Goal: Transaction & Acquisition: Purchase product/service

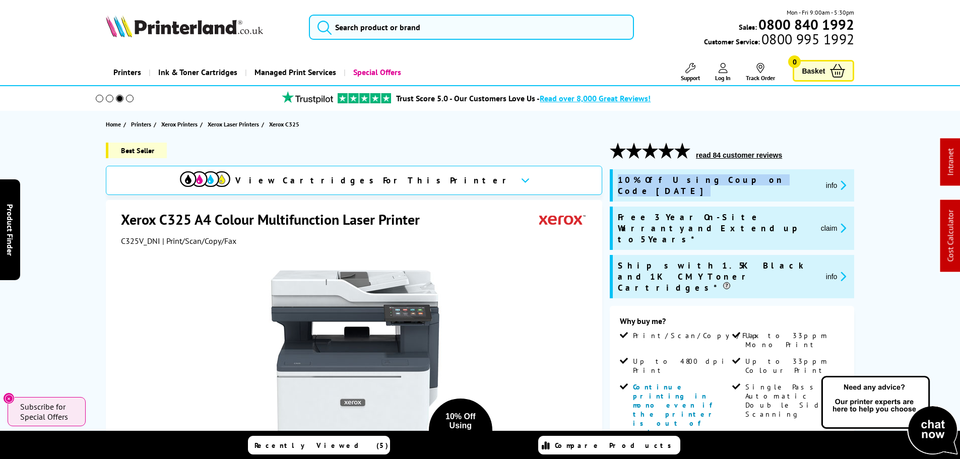
drag, startPoint x: 763, startPoint y: 178, endPoint x: 619, endPoint y: 179, distance: 143.2
click at [619, 179] on div "10% Off Using Coupon Code [DATE] info" at bounding box center [733, 185] width 231 height 22
copy div "10% Off Using Coupon Code [DATE]"
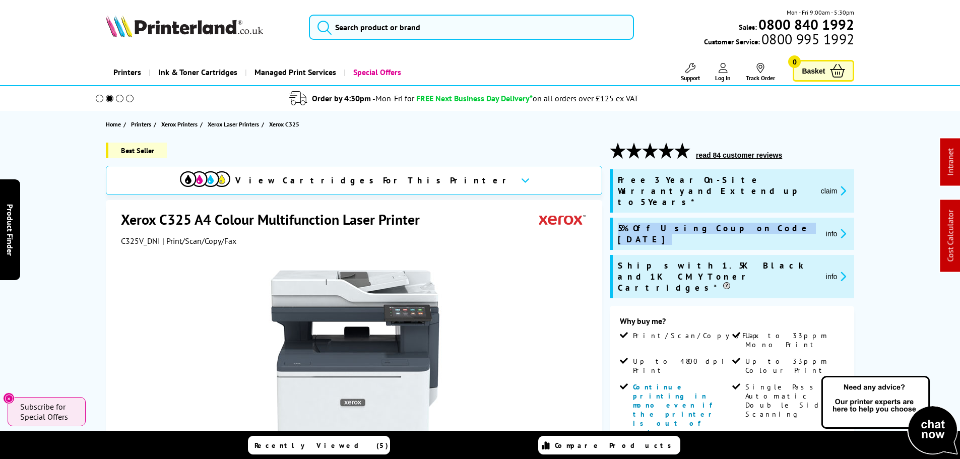
drag, startPoint x: 756, startPoint y: 207, endPoint x: 619, endPoint y: 215, distance: 136.8
click at [619, 218] on div "5% Off Using Coupon Code AUGUST5 info" at bounding box center [732, 234] width 244 height 32
copy div "5% Off Using Coupon Code [DATE]"
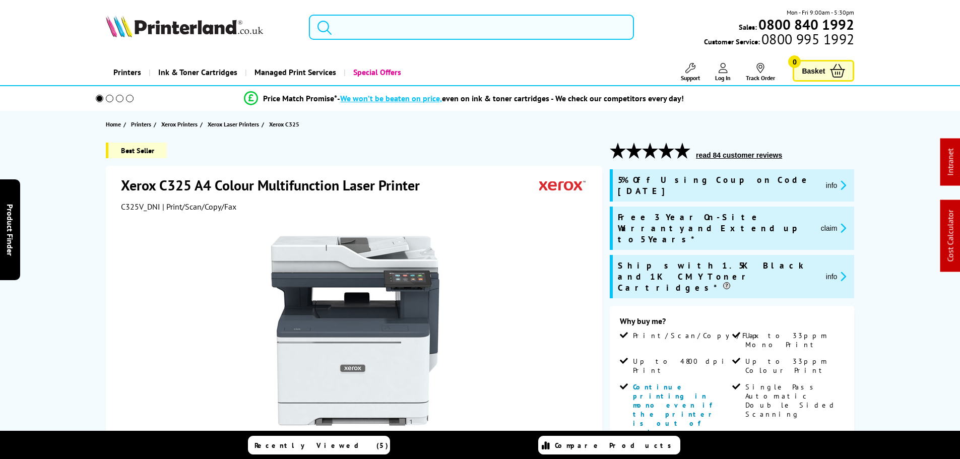
click at [881, 175] on div "Best Seller Xerox C325 A4 Colour Multifunction Laser Printer C325V_DNI | Print/…" at bounding box center [480, 460] width 806 height 634
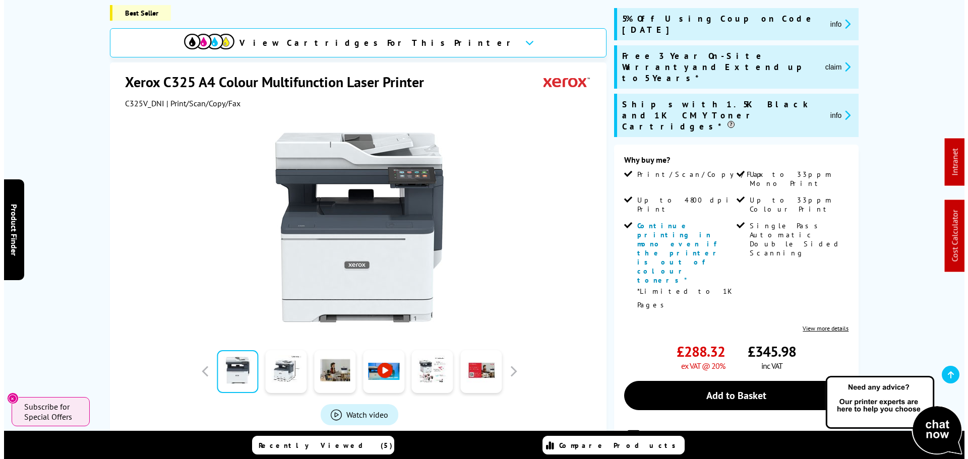
scroll to position [202, 0]
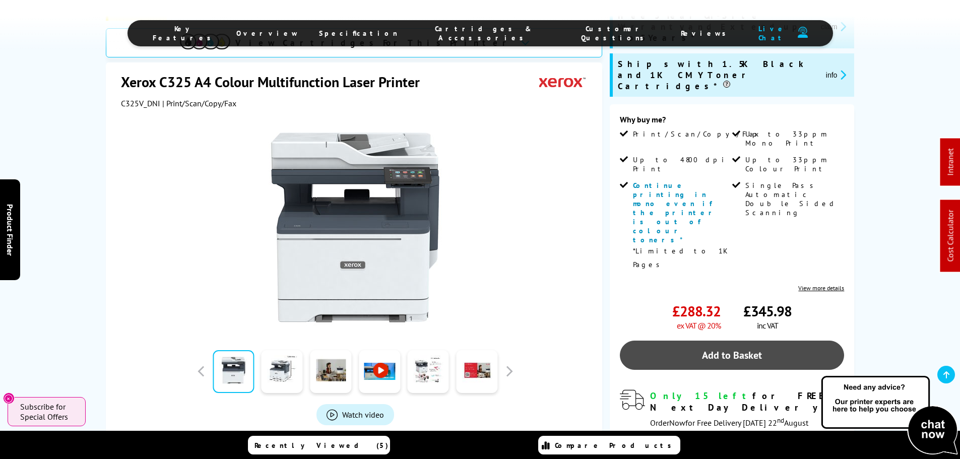
drag, startPoint x: 737, startPoint y: 243, endPoint x: 731, endPoint y: 243, distance: 5.5
click at [736, 341] on link "Add to Basket" at bounding box center [732, 355] width 224 height 29
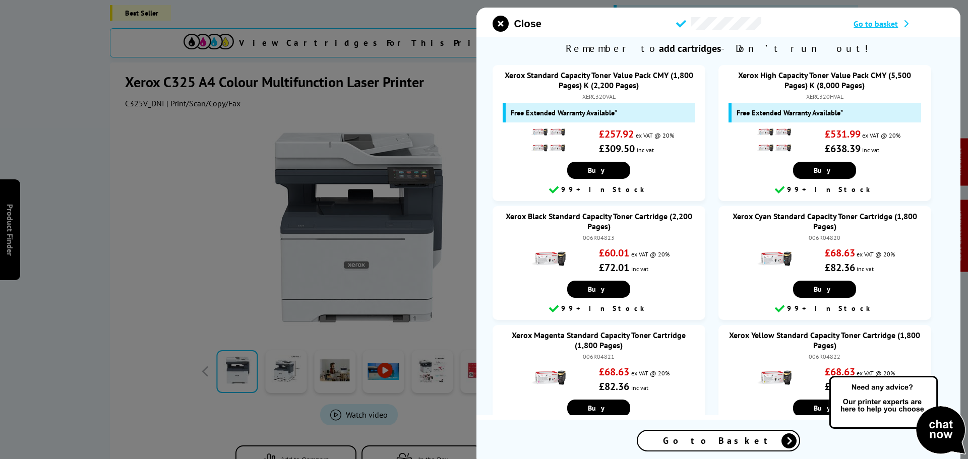
click at [726, 439] on span "Go to Basket" at bounding box center [718, 441] width 111 height 12
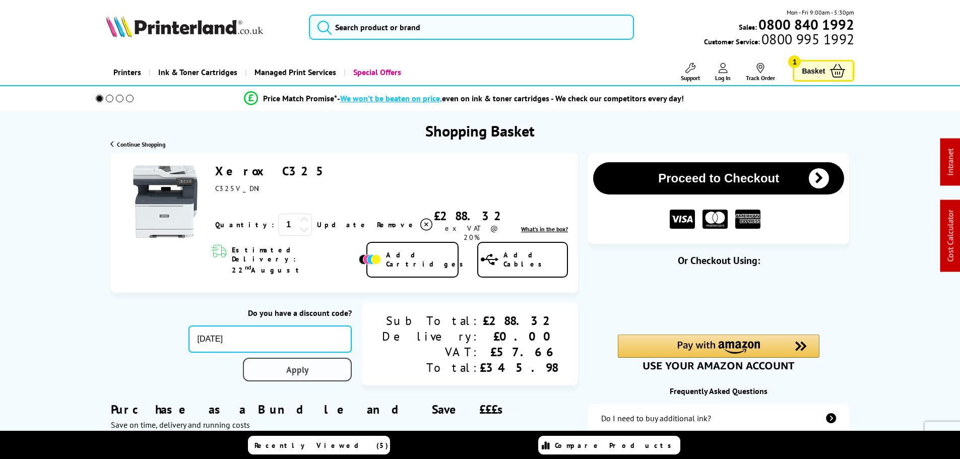
type input "[DATE]"
click at [352, 358] on link "Apply" at bounding box center [297, 370] width 109 height 24
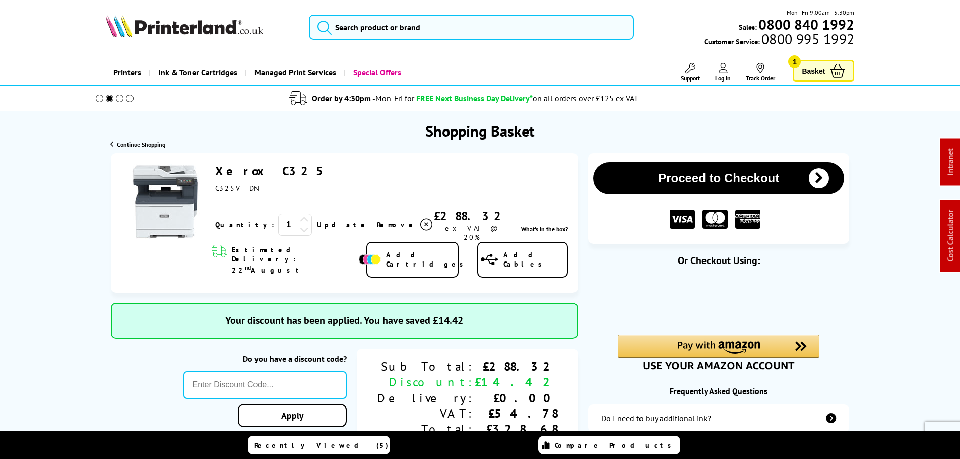
click at [420, 220] on icon at bounding box center [426, 225] width 12 height 12
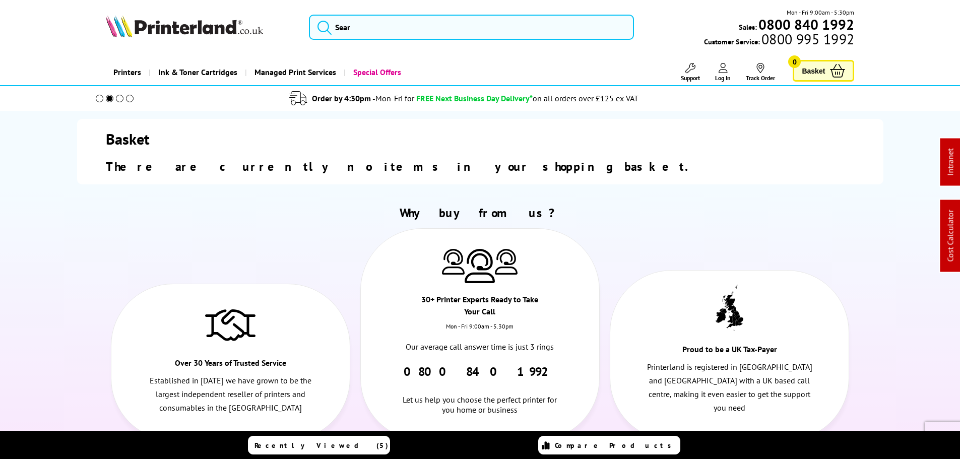
drag, startPoint x: 201, startPoint y: 30, endPoint x: 192, endPoint y: 29, distance: 8.7
click at [201, 30] on img at bounding box center [184, 26] width 157 height 22
